Goal: Task Accomplishment & Management: Manage account settings

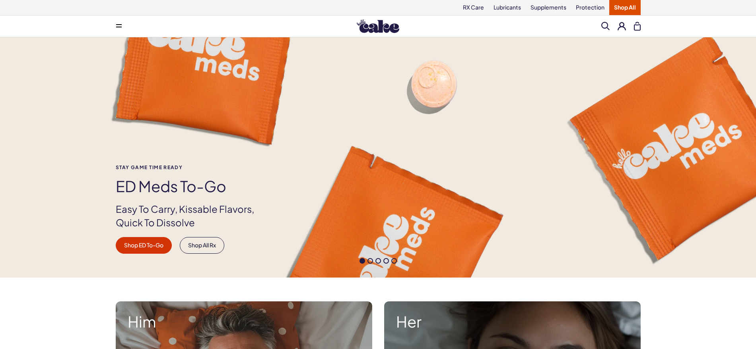
click at [617, 30] on button at bounding box center [621, 26] width 8 height 8
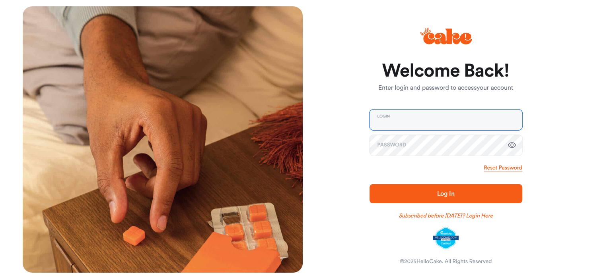
click at [407, 126] on input "email" at bounding box center [445, 120] width 153 height 21
type input "**********"
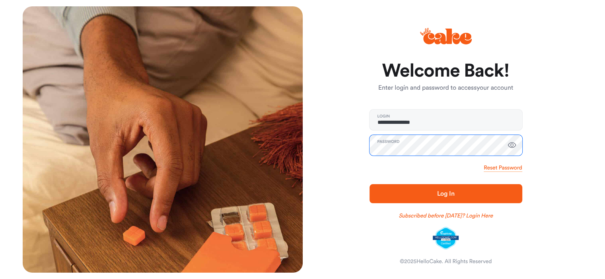
click at [369, 184] on button "Log In" at bounding box center [445, 193] width 153 height 19
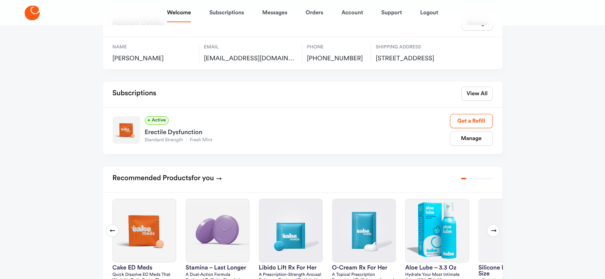
scroll to position [119, 0]
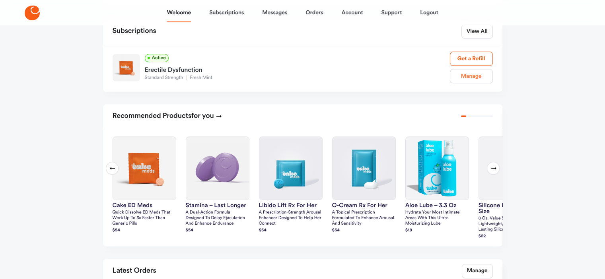
click at [462, 83] on link "Manage" at bounding box center [471, 76] width 43 height 14
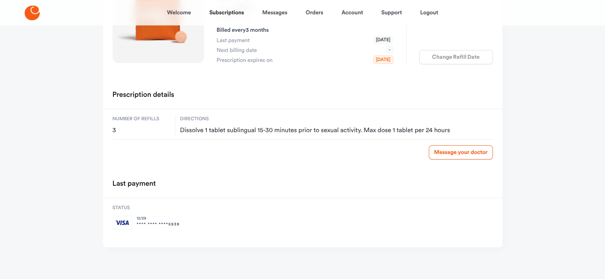
scroll to position [78, 0]
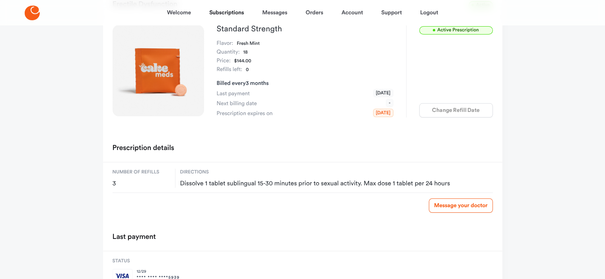
click at [440, 107] on div "Active Prescription Change Refill Date" at bounding box center [449, 71] width 87 height 93
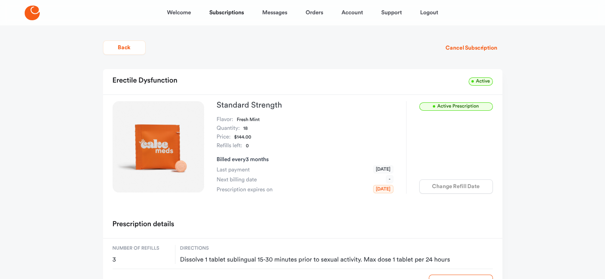
scroll to position [0, 0]
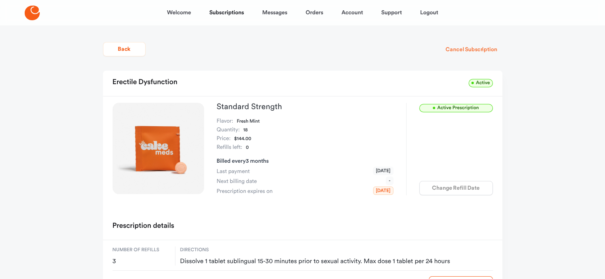
click at [468, 57] on button "Cancel Subscription" at bounding box center [471, 50] width 62 height 14
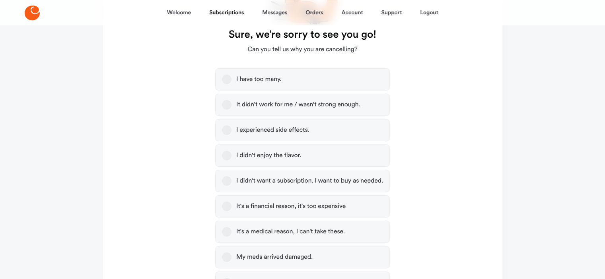
scroll to position [159, 0]
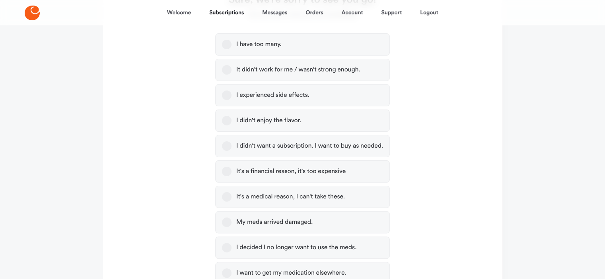
click at [224, 151] on button "I didn't want a subscription. I want to buy as needed." at bounding box center [227, 147] width 10 height 10
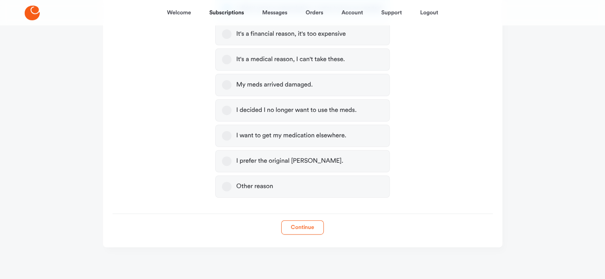
click at [294, 221] on button "Continue" at bounding box center [302, 228] width 43 height 14
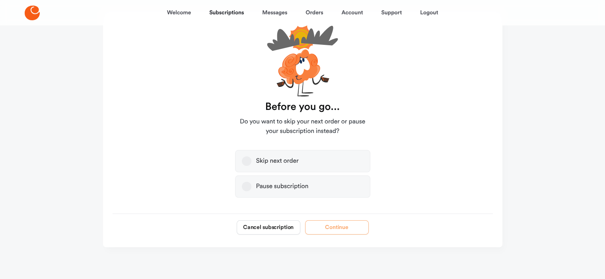
scroll to position [131, 0]
click at [251, 182] on button "Pause subscription" at bounding box center [247, 187] width 10 height 10
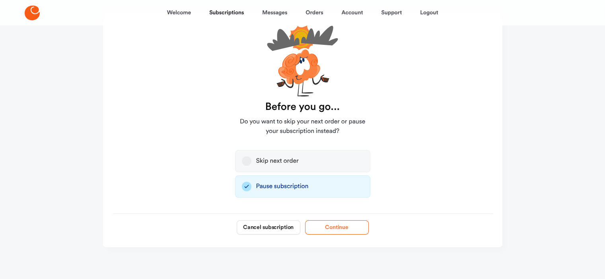
click at [342, 221] on button "Continue" at bounding box center [337, 228] width 64 height 14
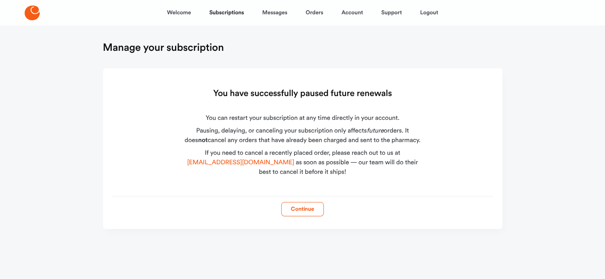
scroll to position [58, 0]
click at [302, 206] on button "Continue" at bounding box center [302, 209] width 43 height 14
